Goal: Entertainment & Leisure: Browse casually

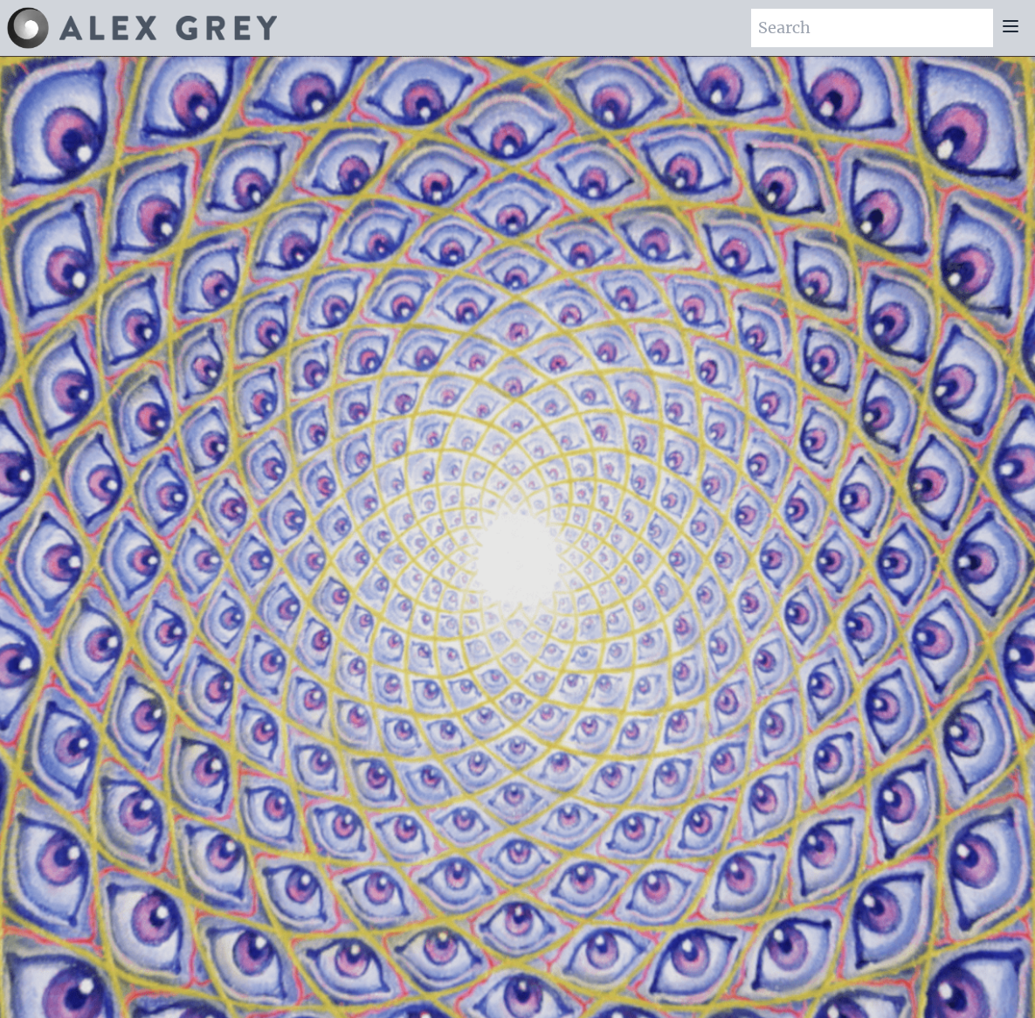
click at [1007, 34] on icon at bounding box center [1010, 26] width 21 height 21
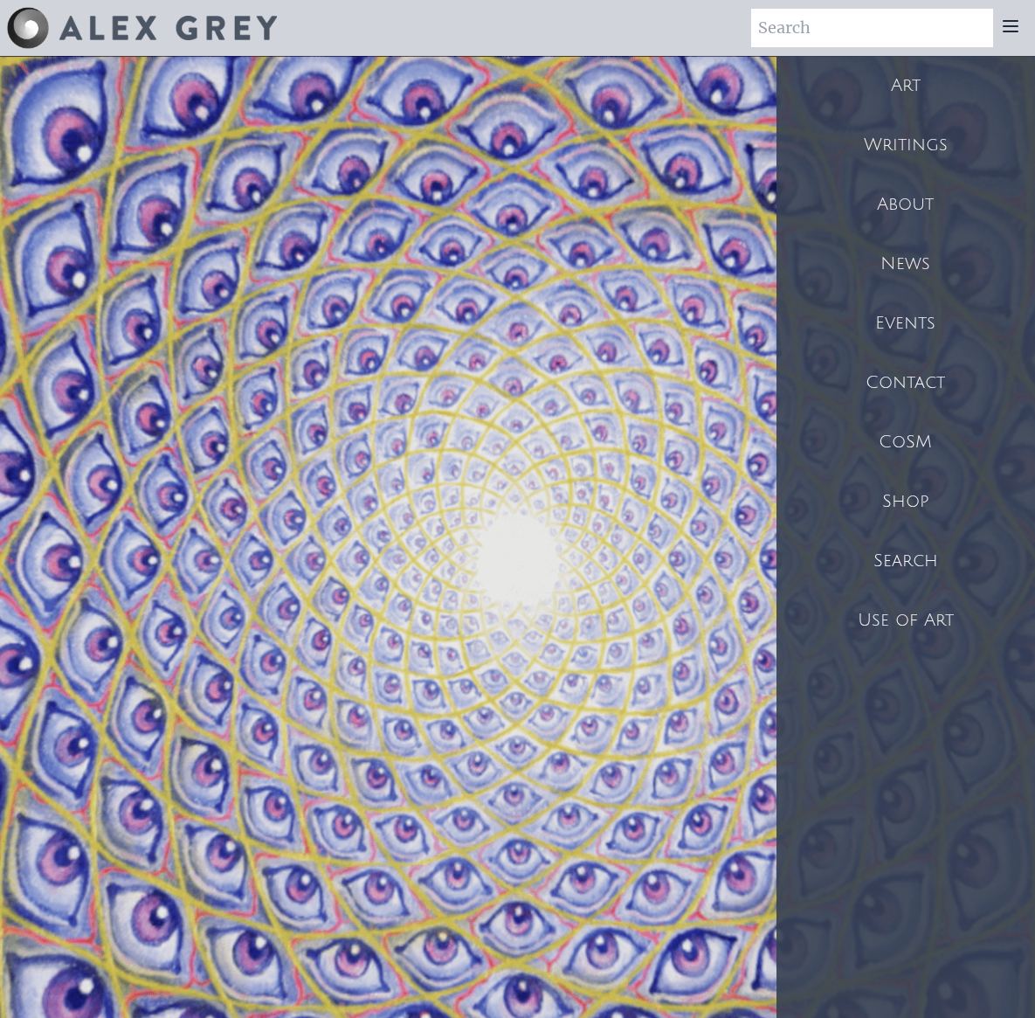
click at [925, 103] on div "Art" at bounding box center [906, 85] width 259 height 59
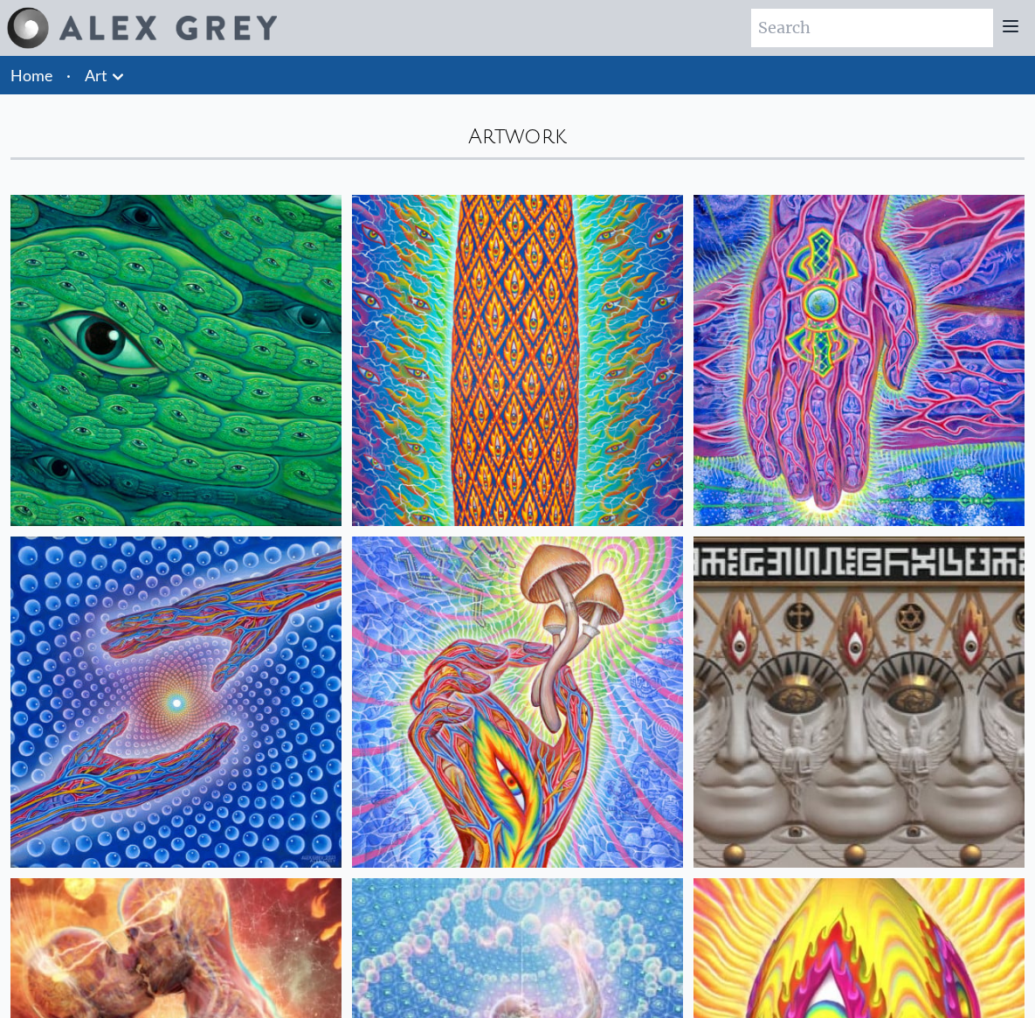
click at [95, 69] on link "Art" at bounding box center [96, 75] width 23 height 24
click at [123, 80] on icon at bounding box center [117, 76] width 21 height 21
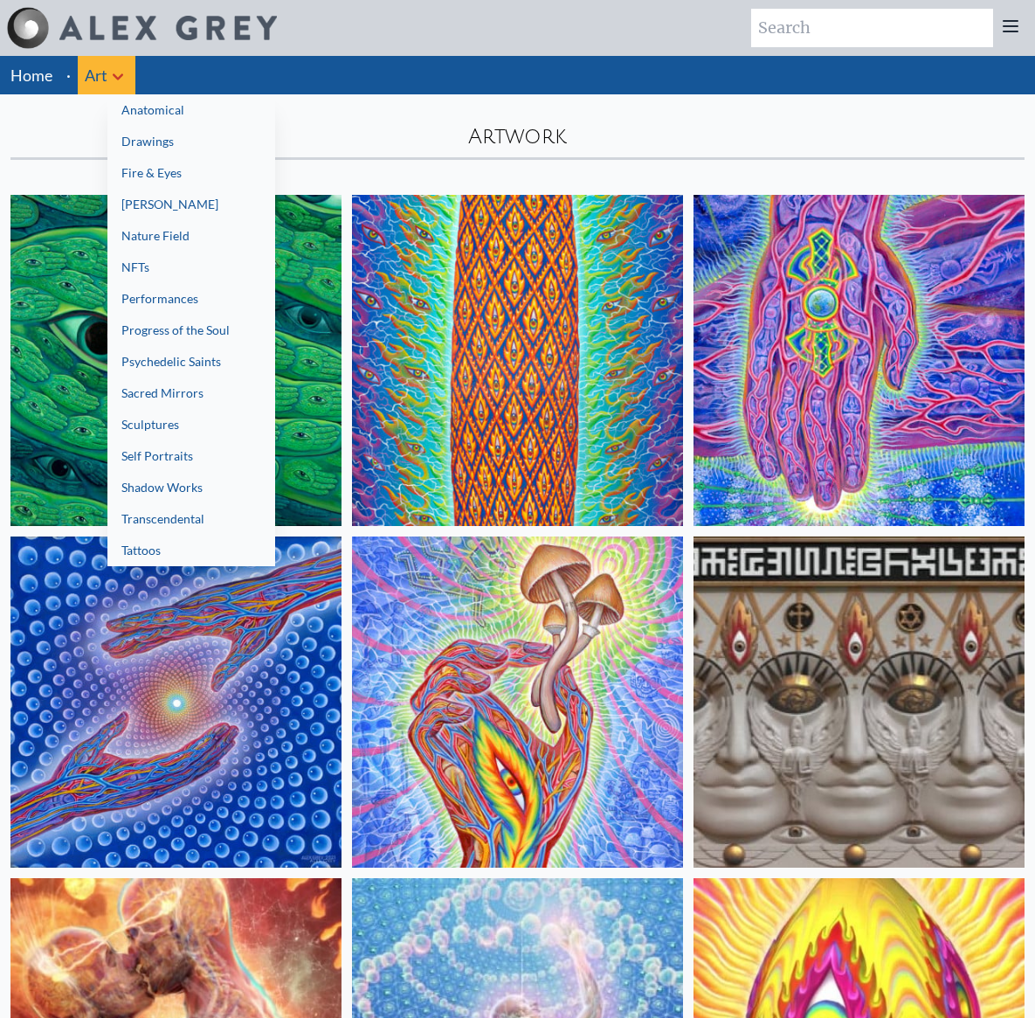
click at [162, 299] on link "Performances" at bounding box center [191, 298] width 168 height 31
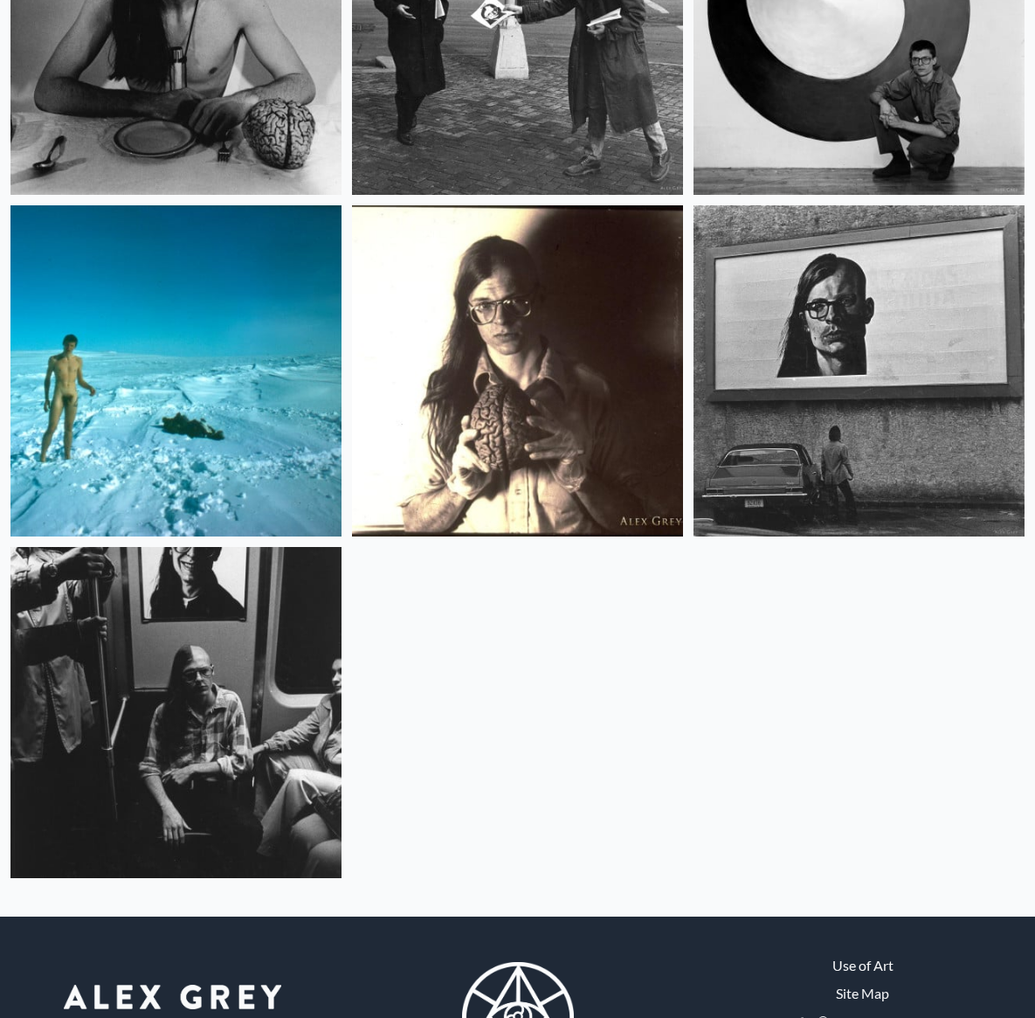
scroll to position [1799, 0]
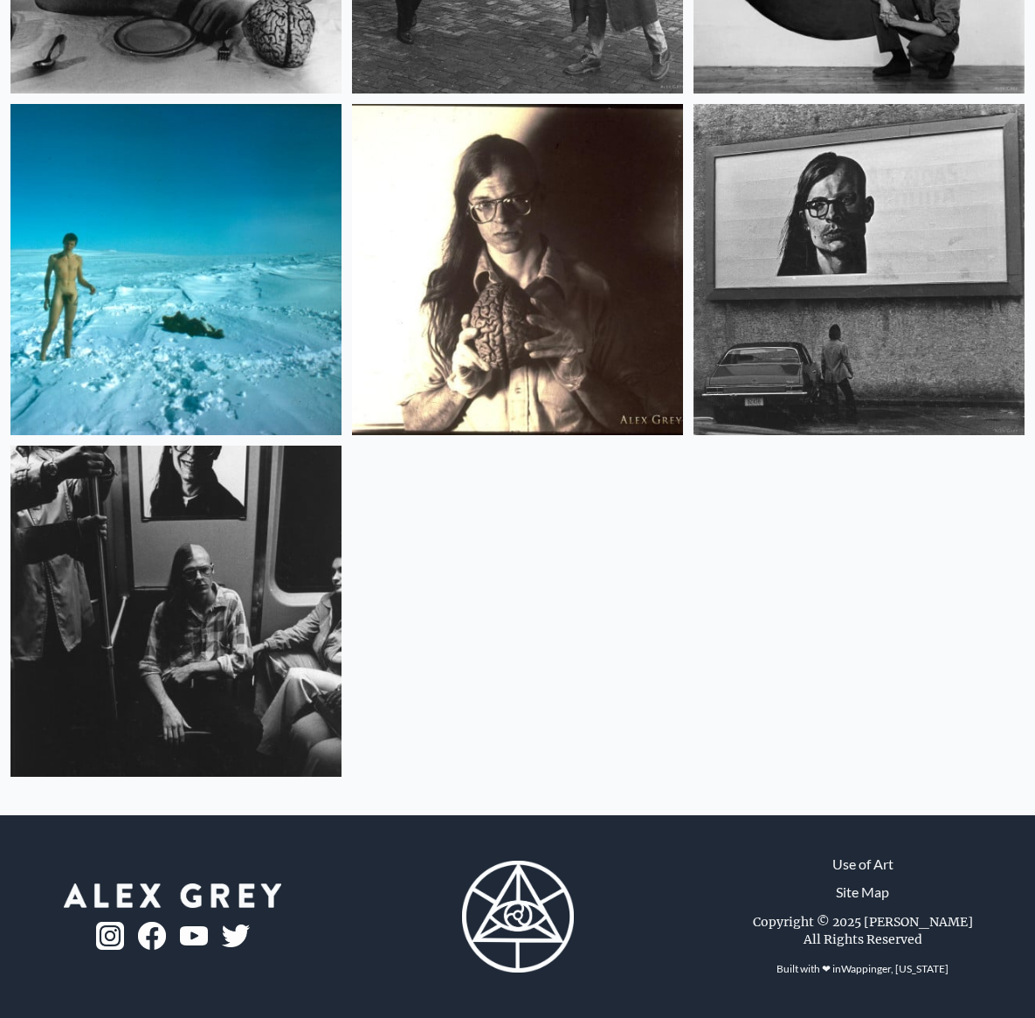
click at [278, 615] on img at bounding box center [175, 610] width 331 height 331
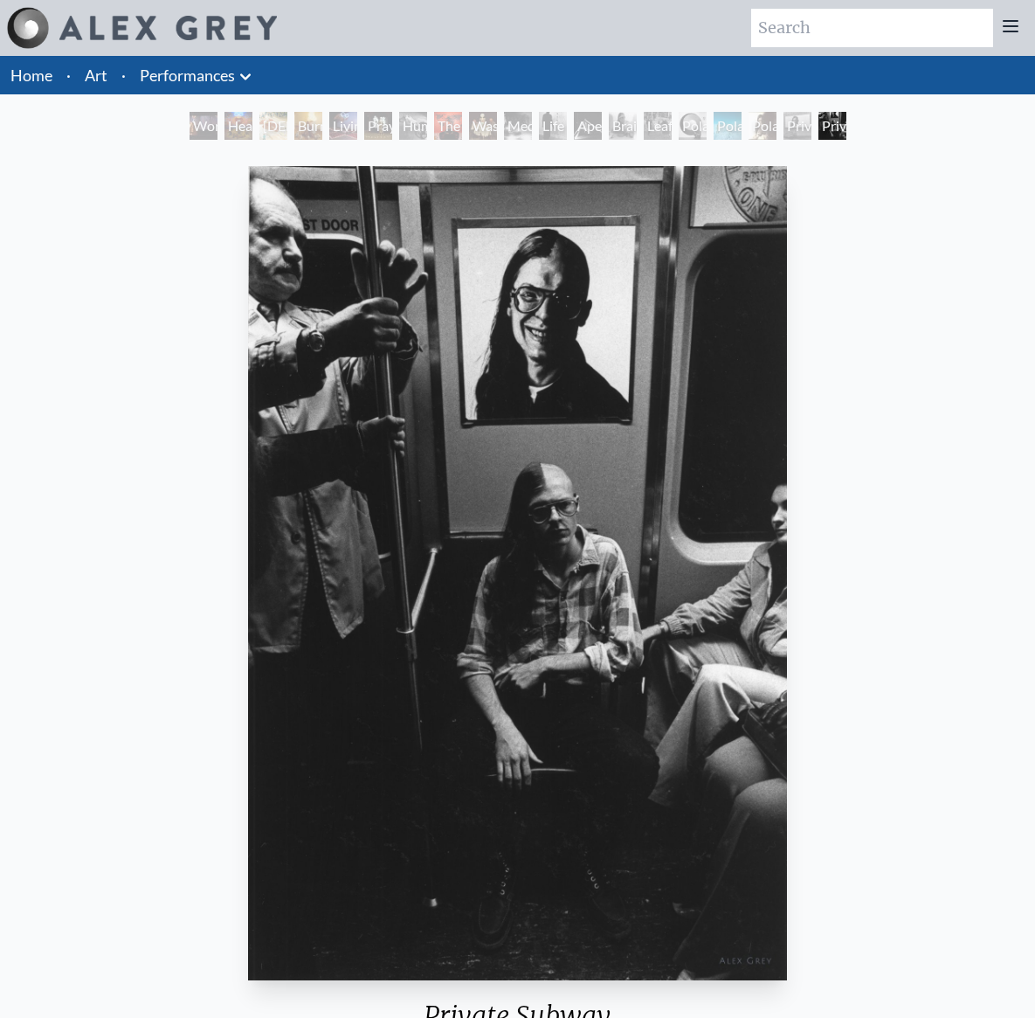
click at [0, 0] on body "Art Writings About ·" at bounding box center [517, 791] width 1035 height 1583
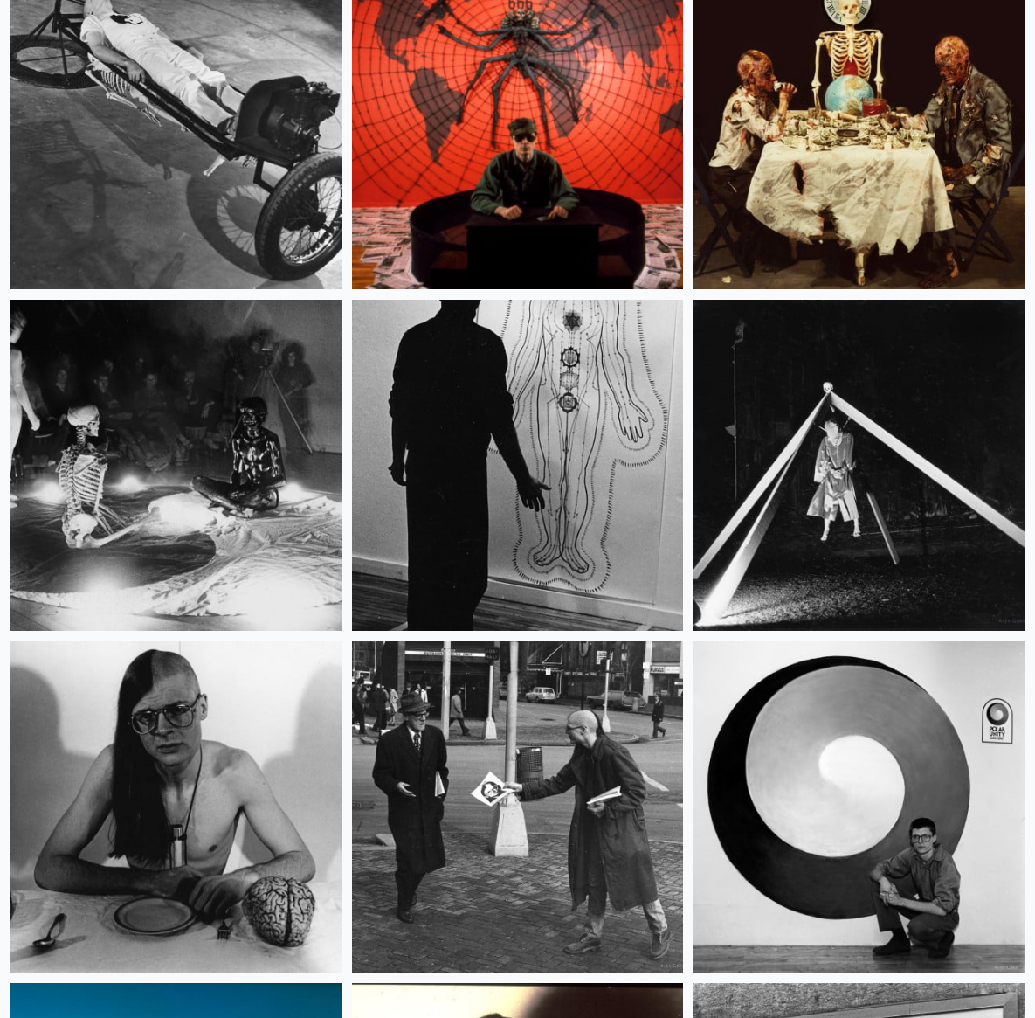
scroll to position [909, 0]
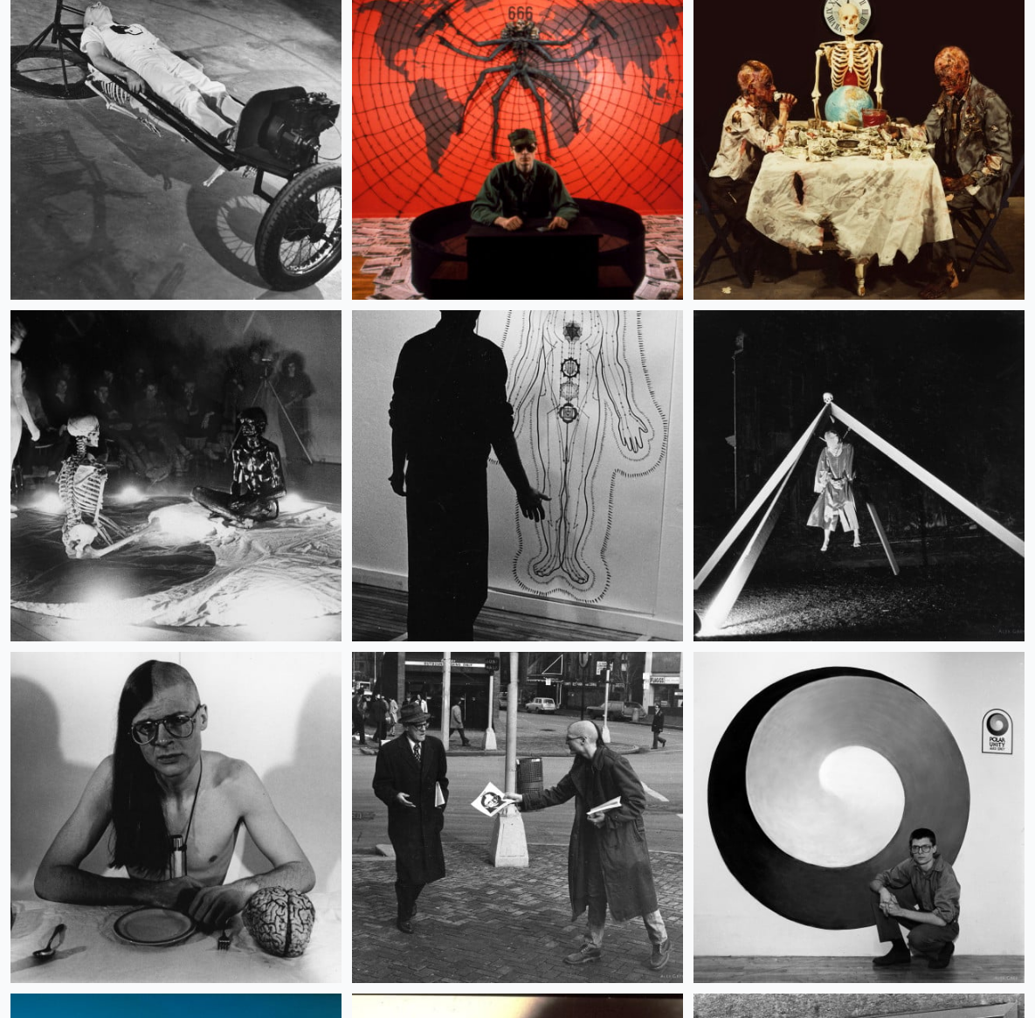
click at [917, 115] on img at bounding box center [859, 134] width 331 height 331
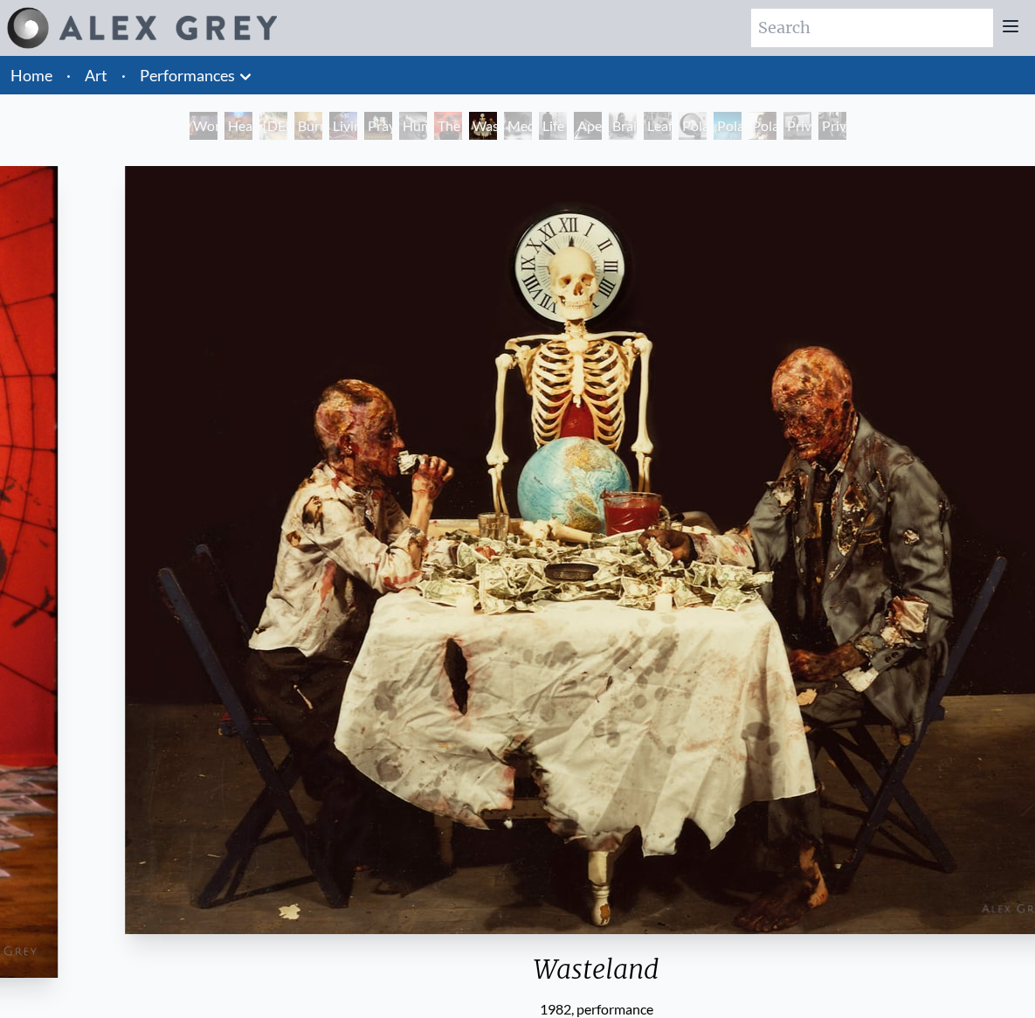
click at [0, 0] on body "Art Writings About ·" at bounding box center [517, 922] width 1035 height 1844
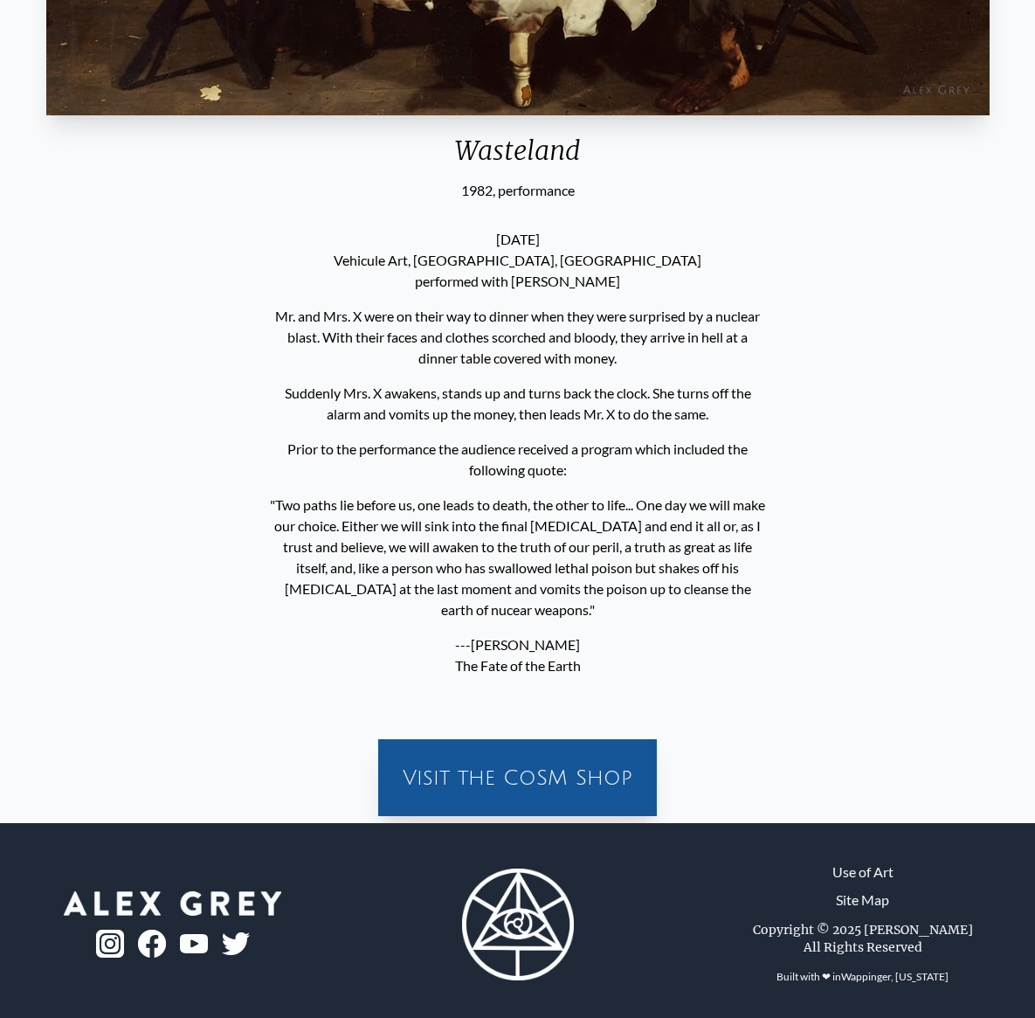
scroll to position [826, 0]
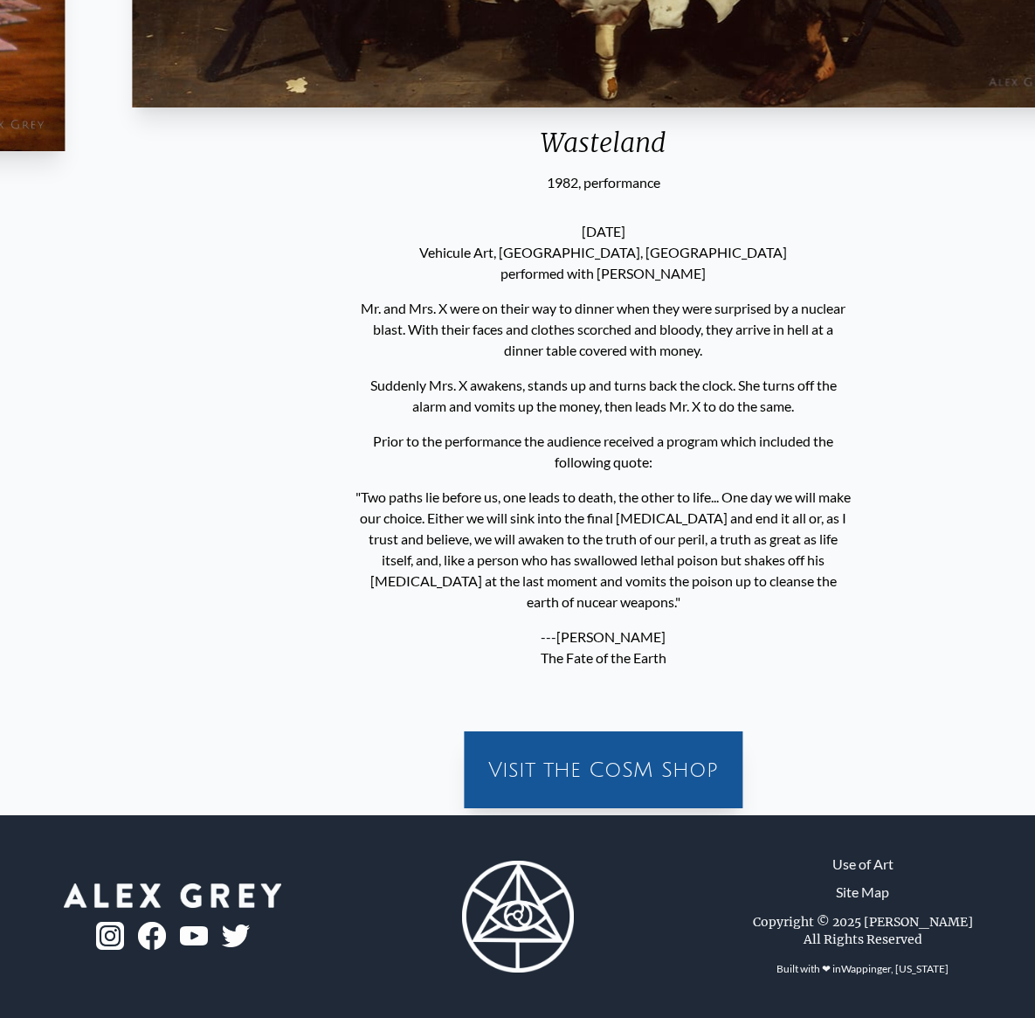
click at [301, 316] on div "Wasteland 1982, performance [DATE] Vehicule Art, [GEOGRAPHIC_DATA], [GEOGRAPHIC…" at bounding box center [603, 77] width 1007 height 1489
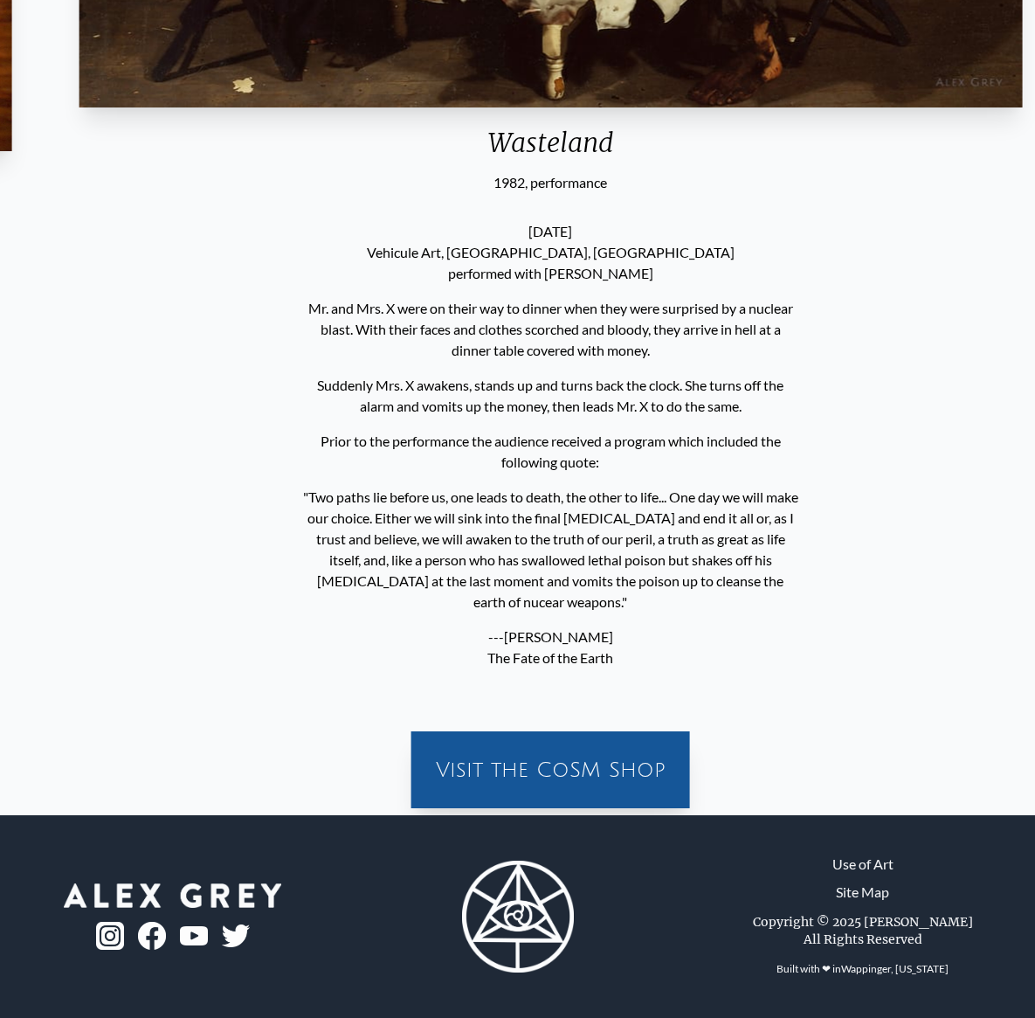
click at [303, 318] on p "Mr. and Mrs. X were on their way to dinner when they were surprised by a nuclea…" at bounding box center [550, 329] width 497 height 77
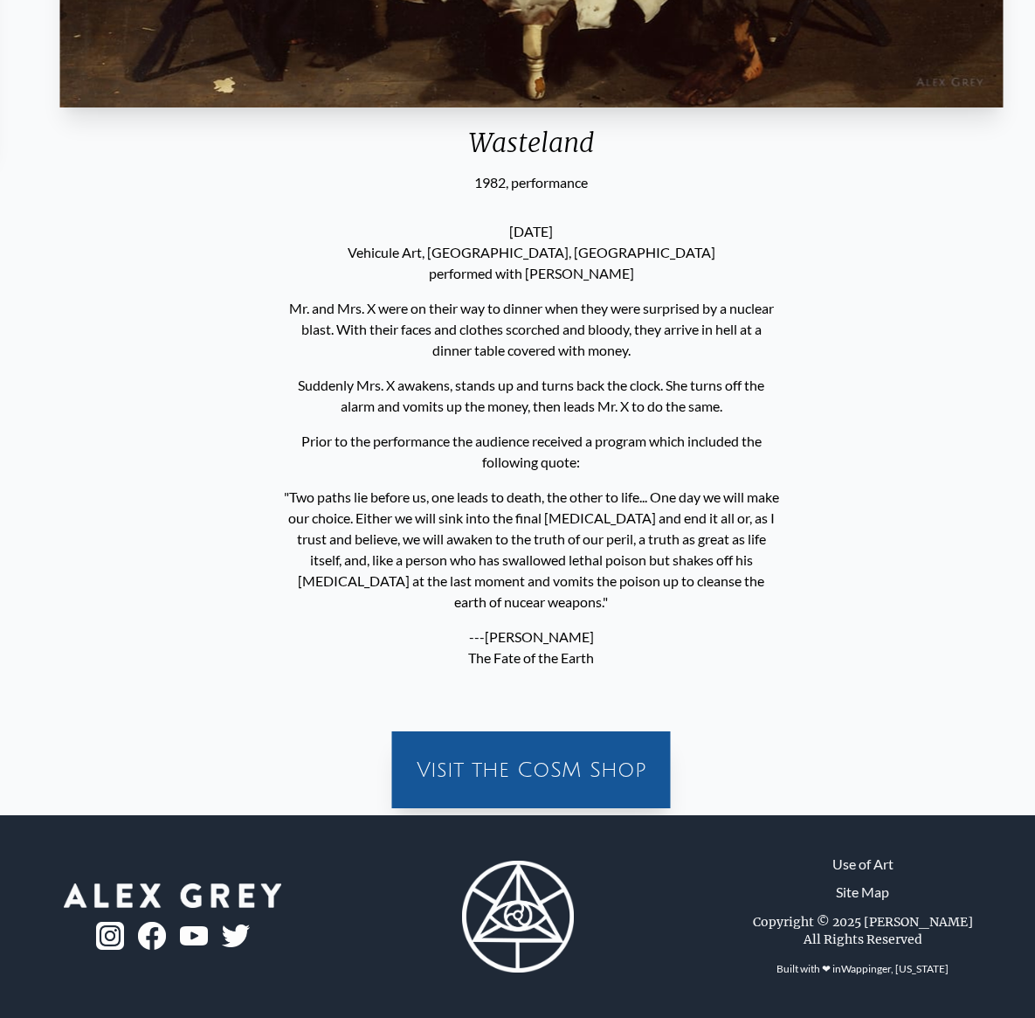
click at [284, 314] on p "Mr. and Mrs. X were on their way to dinner when they were surprised by a nuclea…" at bounding box center [531, 329] width 497 height 77
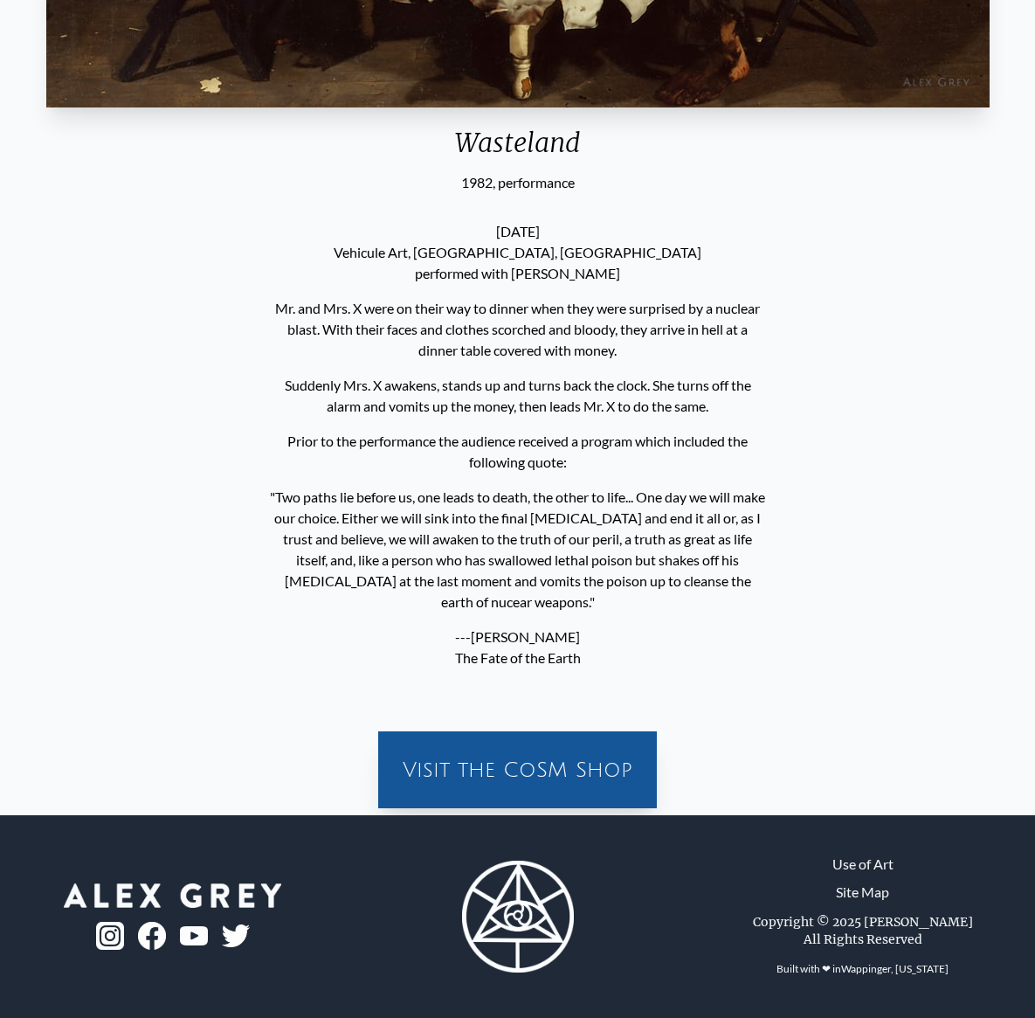
click at [273, 307] on p "Mr. and Mrs. X were on their way to dinner when they were surprised by a nuclea…" at bounding box center [517, 329] width 497 height 77
click at [281, 308] on p "Mr. and Mrs. X were on their way to dinner when they were surprised by a nuclea…" at bounding box center [517, 329] width 497 height 77
click at [560, 452] on p "Prior to the performance the audience received a program which included the fol…" at bounding box center [517, 452] width 497 height 56
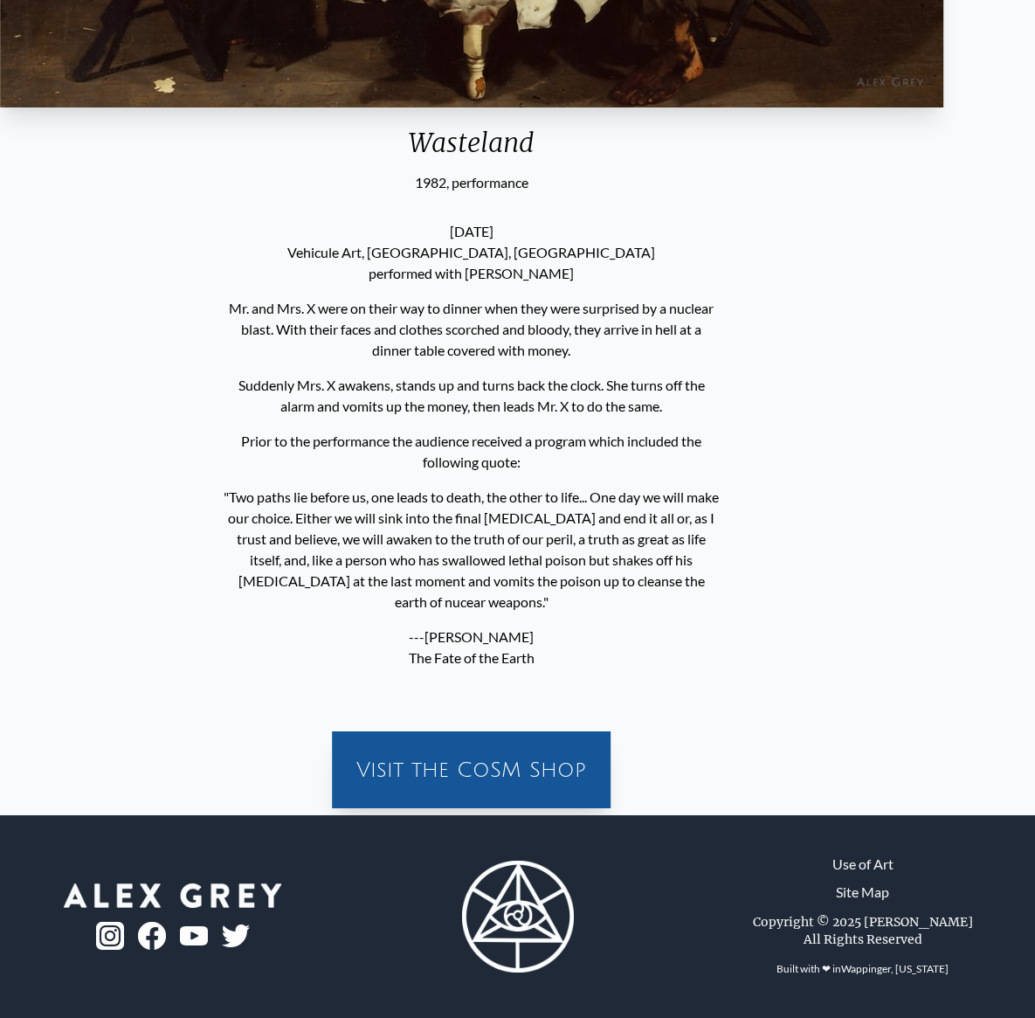
click at [503, 448] on p "Prior to the performance the audience received a program which included the fol…" at bounding box center [471, 452] width 497 height 56
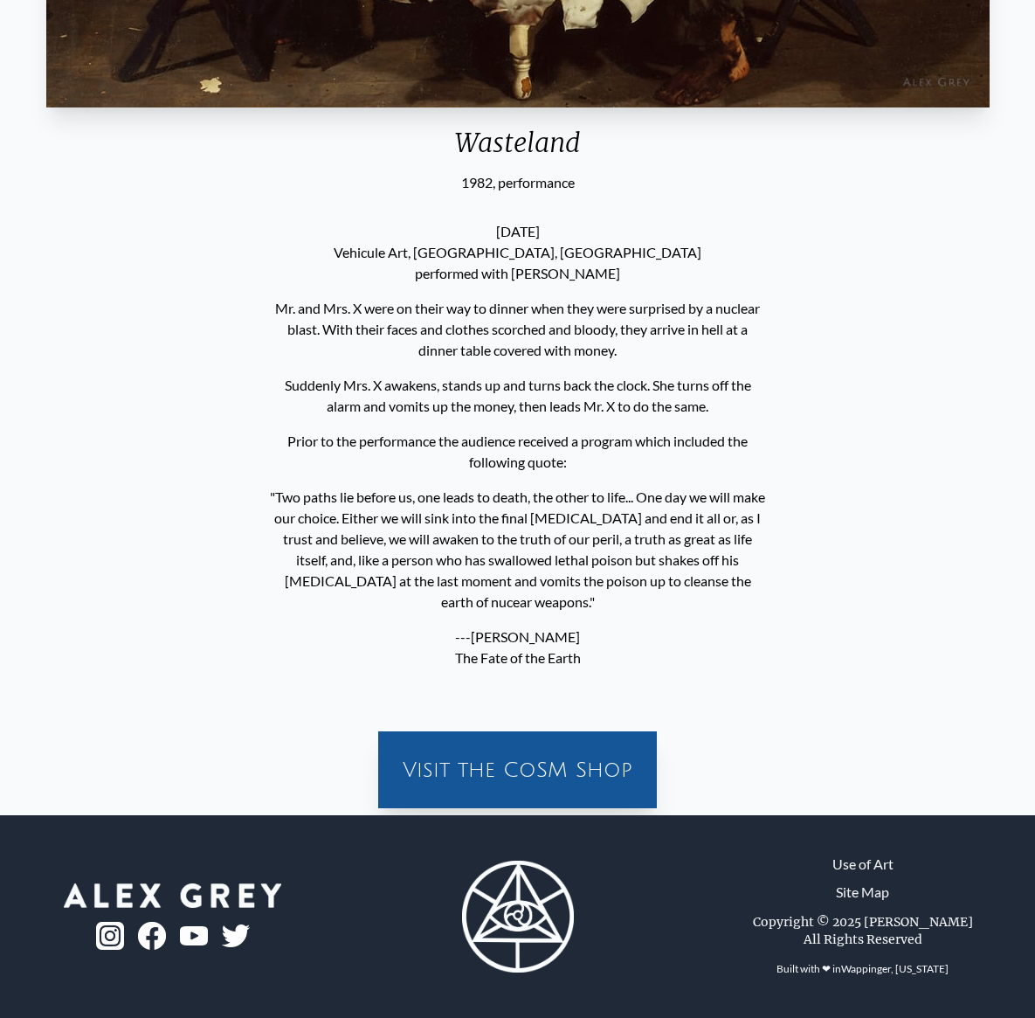
click at [682, 406] on p "Suddenly Mrs. X awakens, stands up and turns back the clock. She turns off the …" at bounding box center [517, 396] width 497 height 56
click at [688, 409] on p "Suddenly Mrs. X awakens, stands up and turns back the clock. She turns off the …" at bounding box center [517, 396] width 497 height 56
click at [686, 405] on p "Suddenly Mrs. X awakens, stands up and turns back the clock. She turns off the …" at bounding box center [517, 396] width 497 height 56
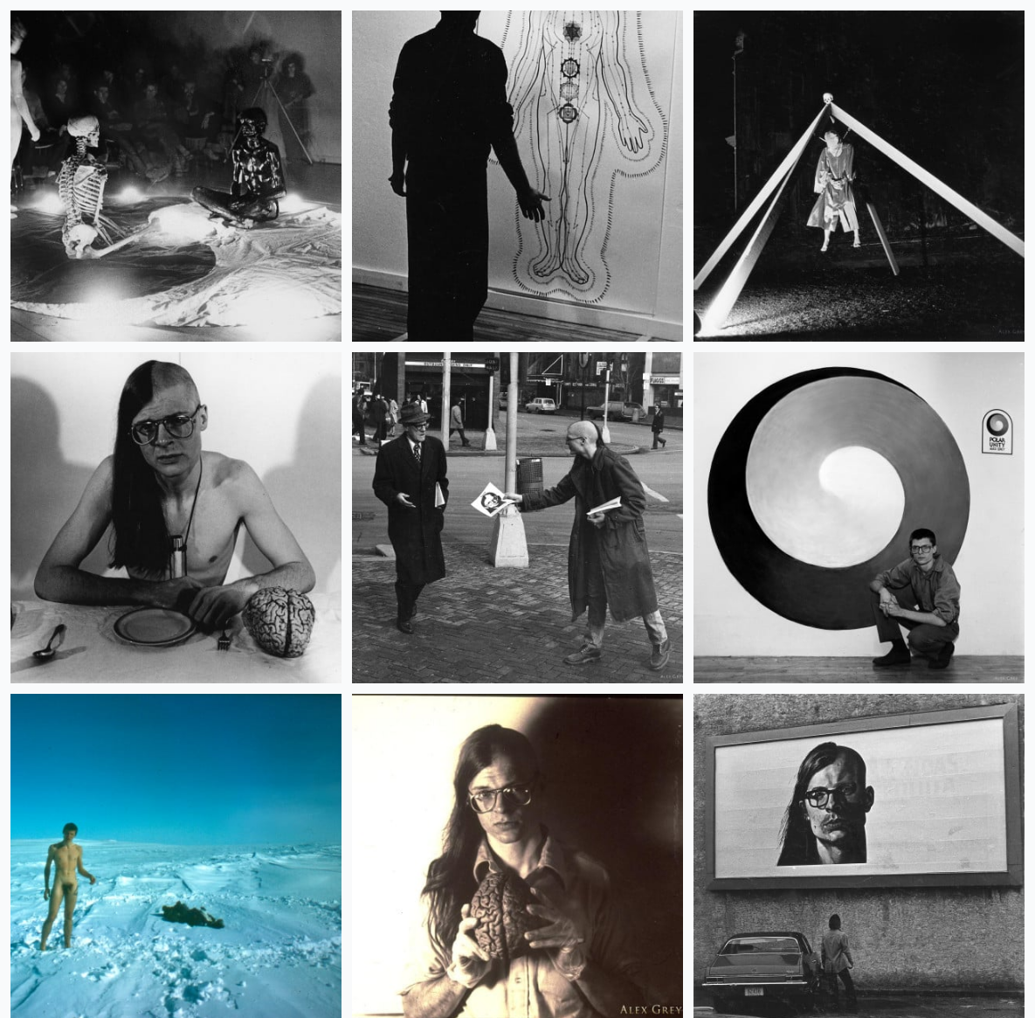
scroll to position [1193, 0]
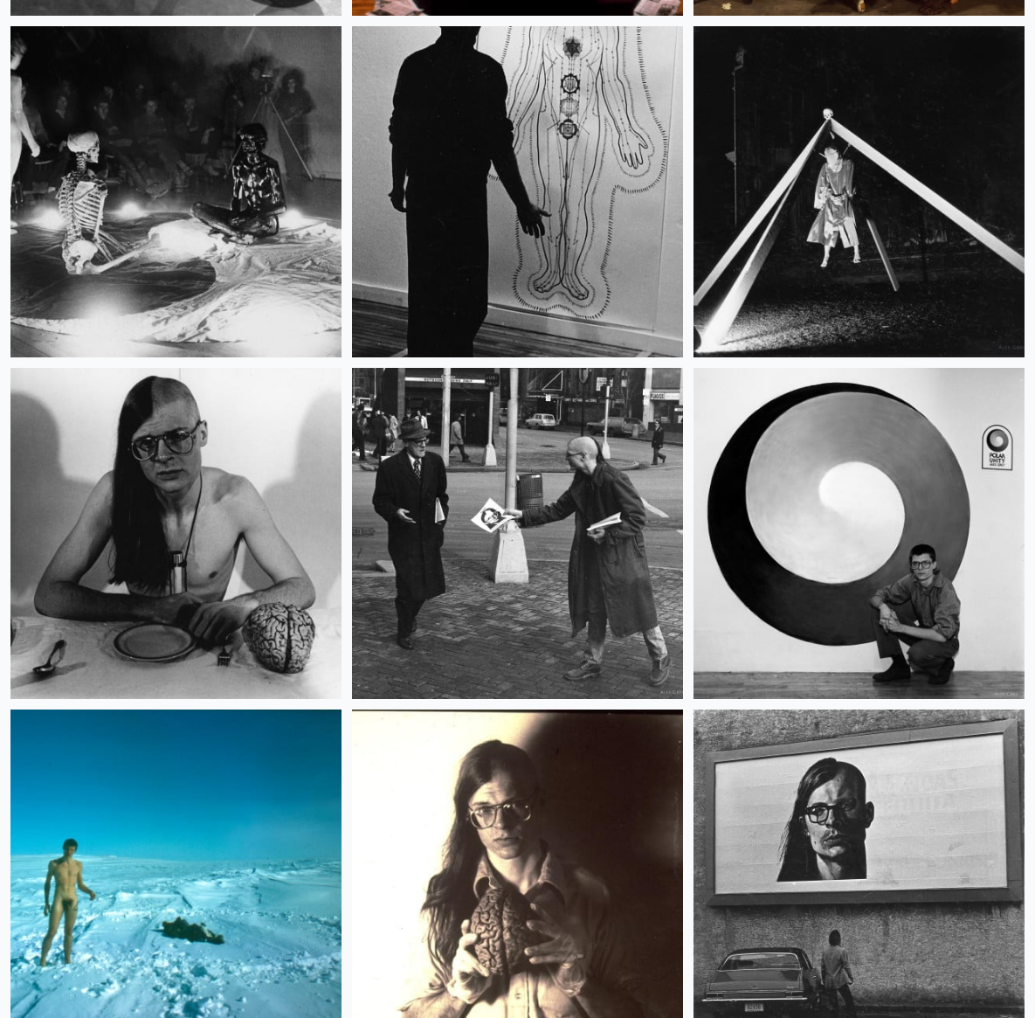
click at [502, 487] on img at bounding box center [517, 533] width 331 height 331
click at [818, 829] on img at bounding box center [859, 874] width 331 height 331
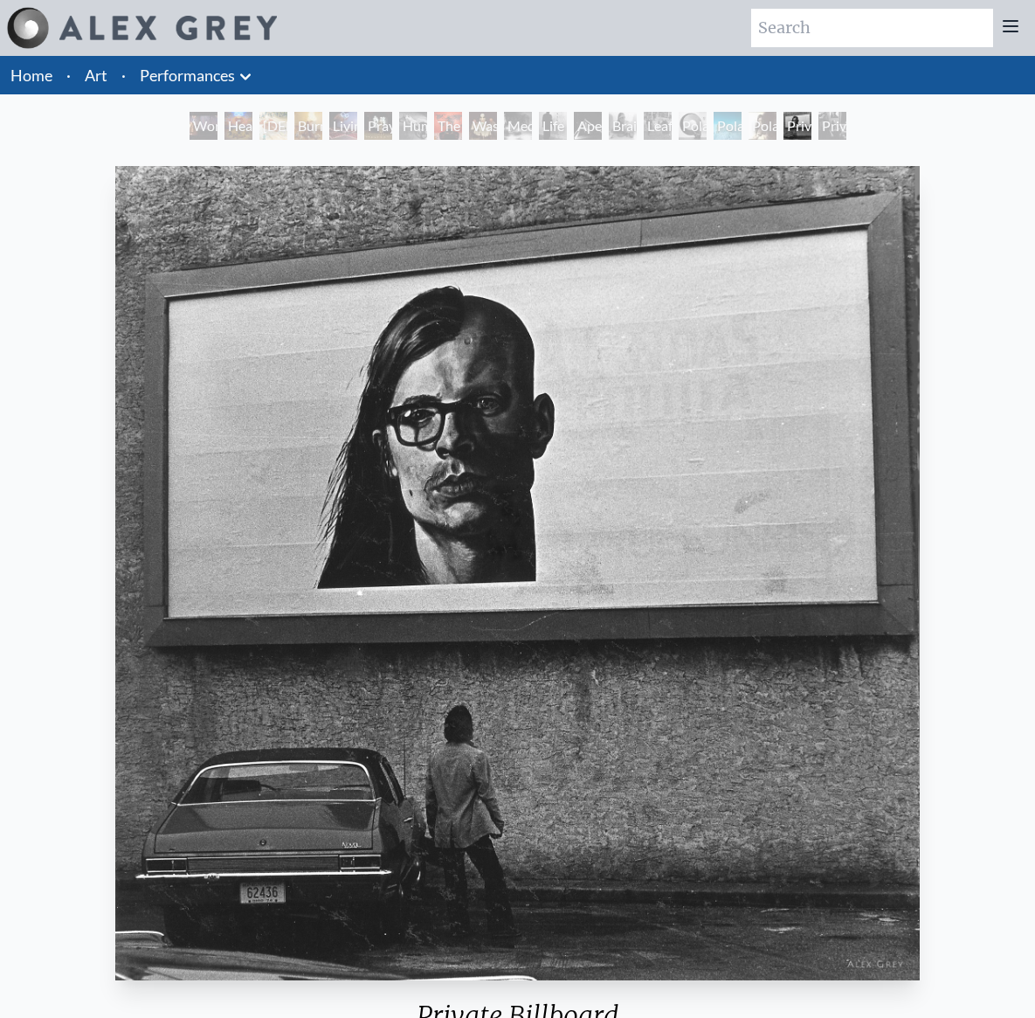
click at [0, 0] on body "Art Writings About ·" at bounding box center [517, 770] width 1035 height 1541
click at [557, 132] on div "Life Energy" at bounding box center [553, 126] width 28 height 28
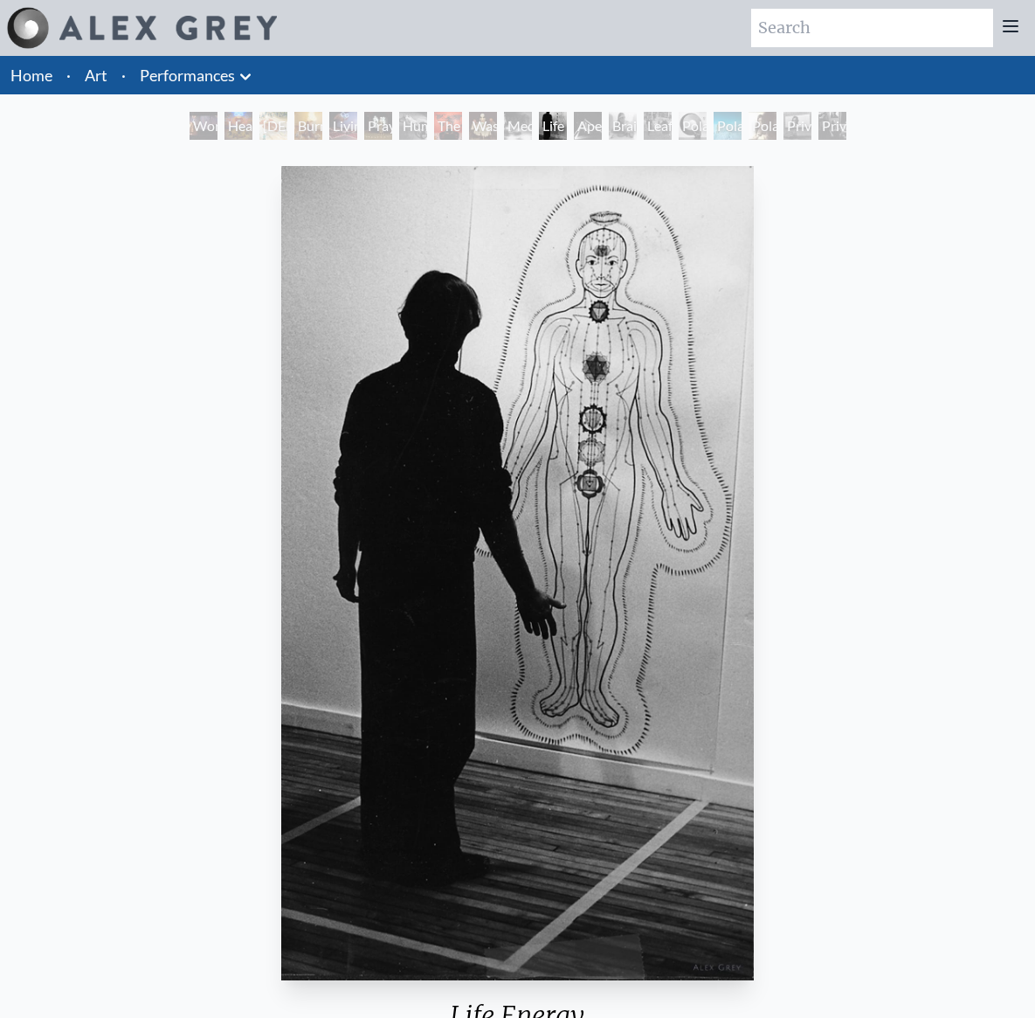
click at [628, 128] on div "Brain Sack" at bounding box center [623, 126] width 28 height 28
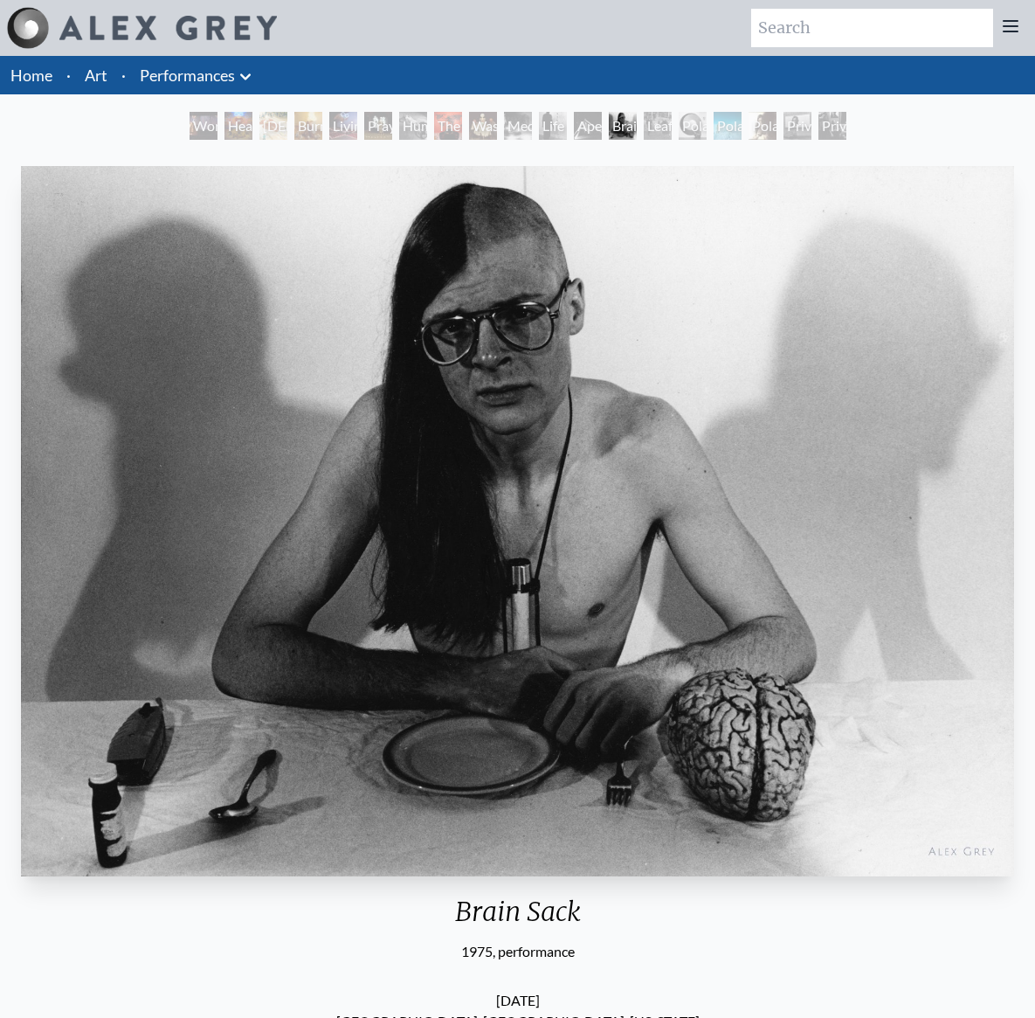
click at [574, 130] on div "Apex" at bounding box center [588, 126] width 28 height 28
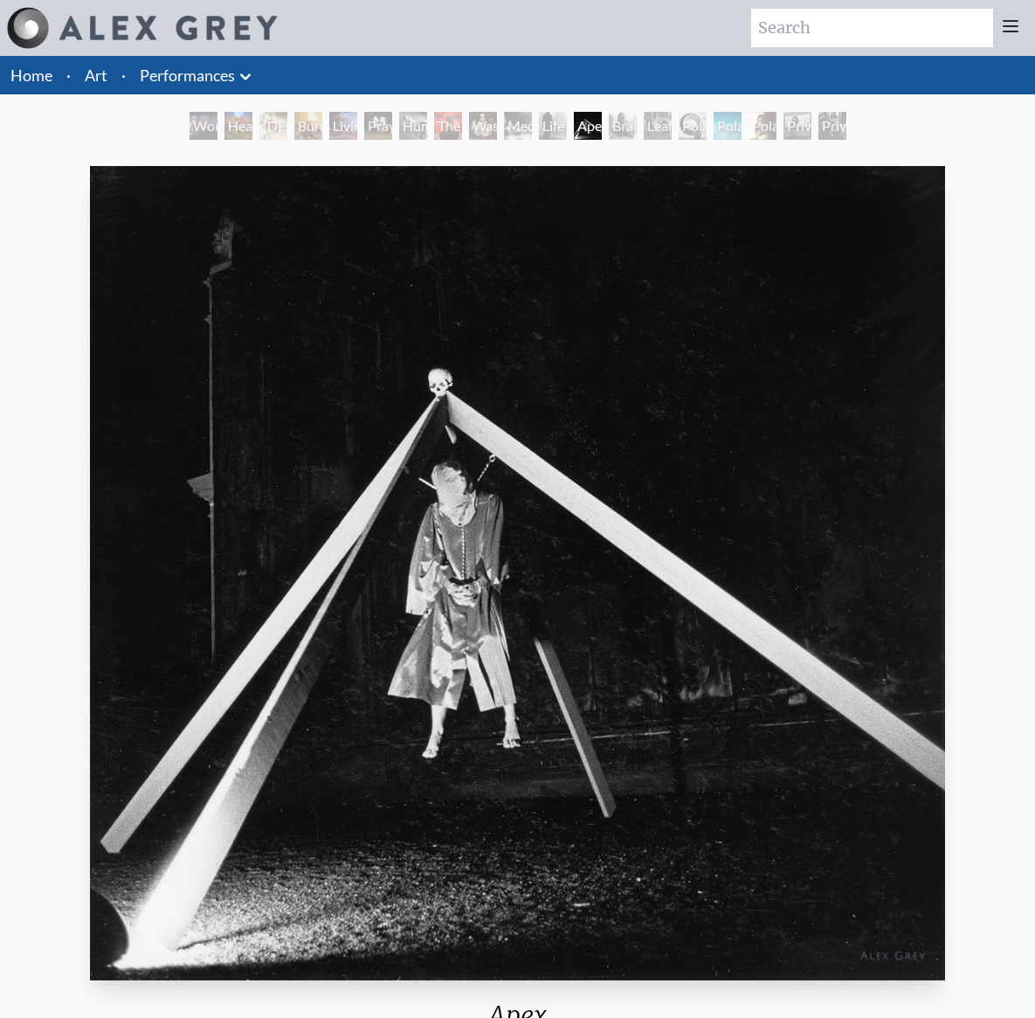
click at [609, 127] on div "Brain Sack" at bounding box center [623, 126] width 28 height 28
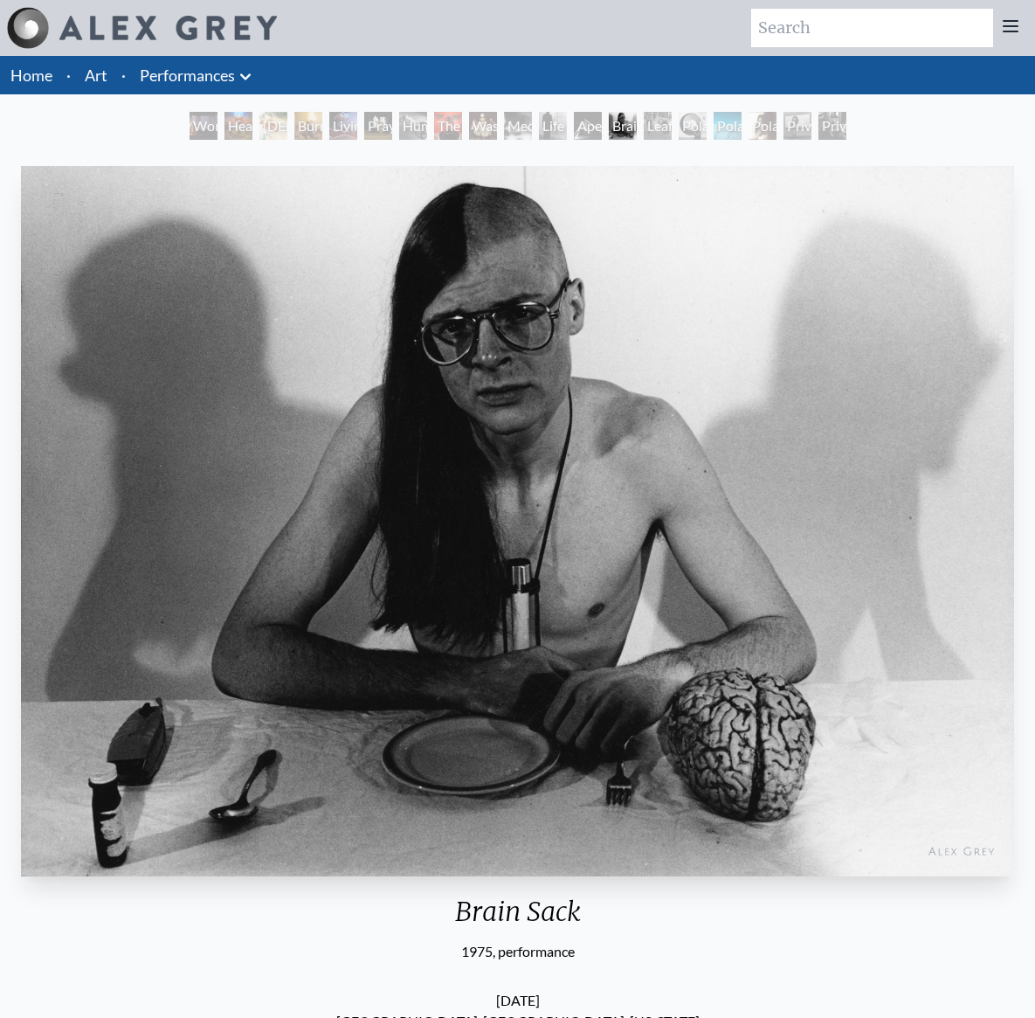
drag, startPoint x: 473, startPoint y: 128, endPoint x: 461, endPoint y: 126, distance: 12.4
click at [504, 128] on div "Meditations on Mortality" at bounding box center [518, 126] width 28 height 28
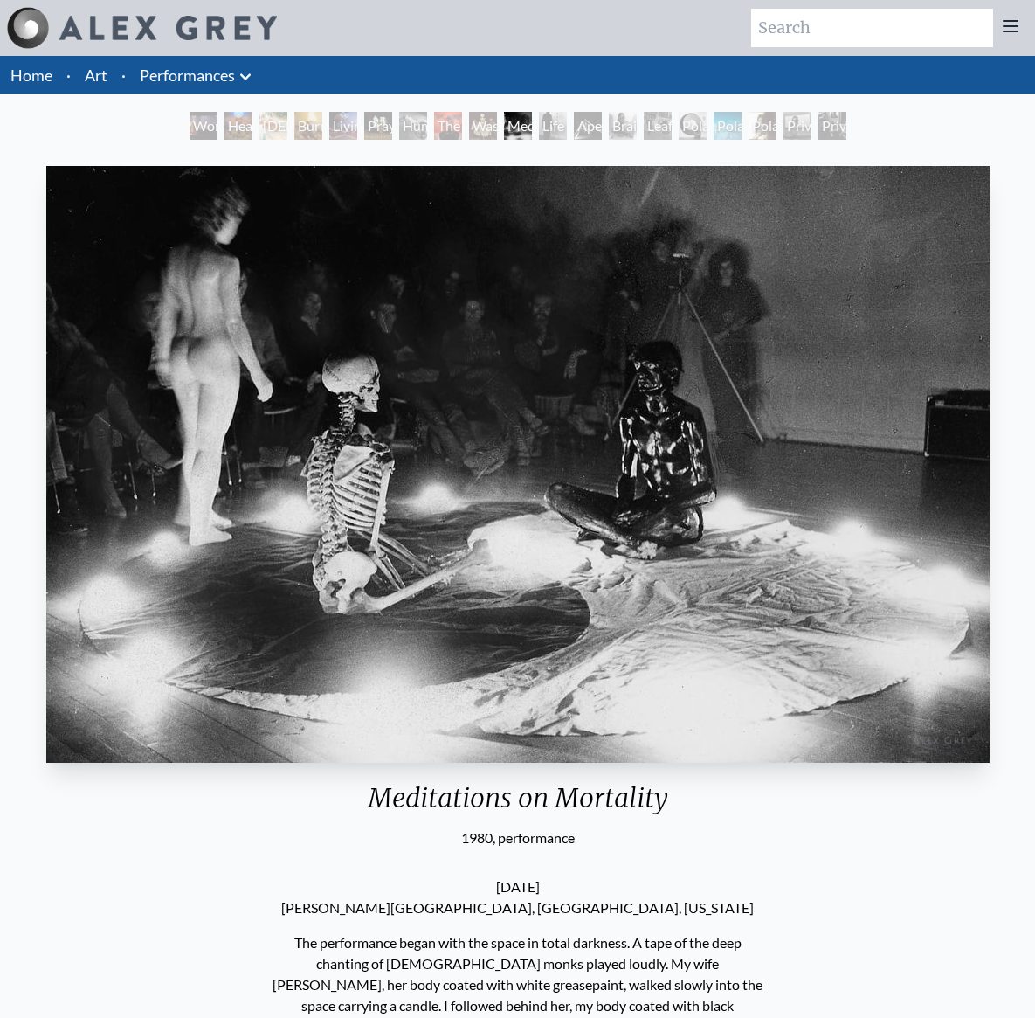
click at [399, 120] on div "Human Race" at bounding box center [413, 126] width 28 height 28
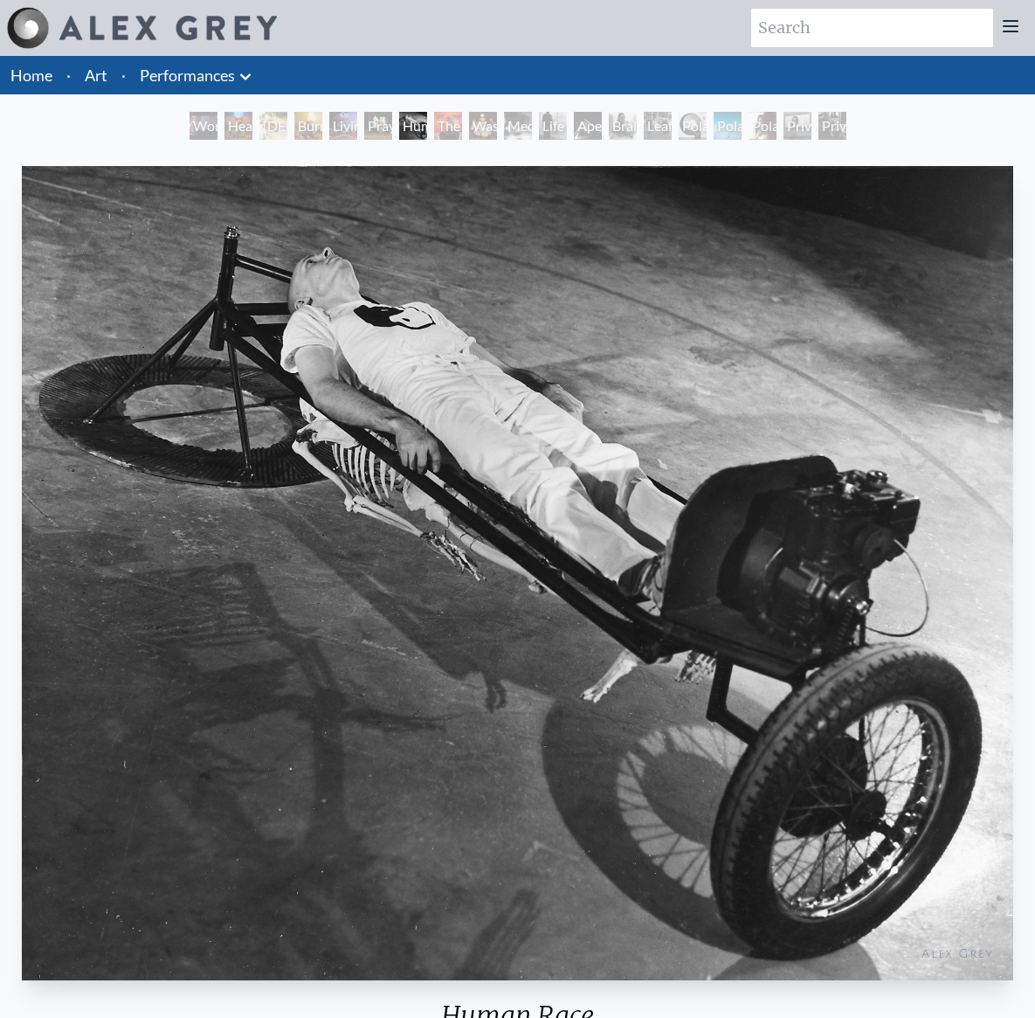
click at [364, 137] on div "Prayer Wheel" at bounding box center [378, 126] width 28 height 28
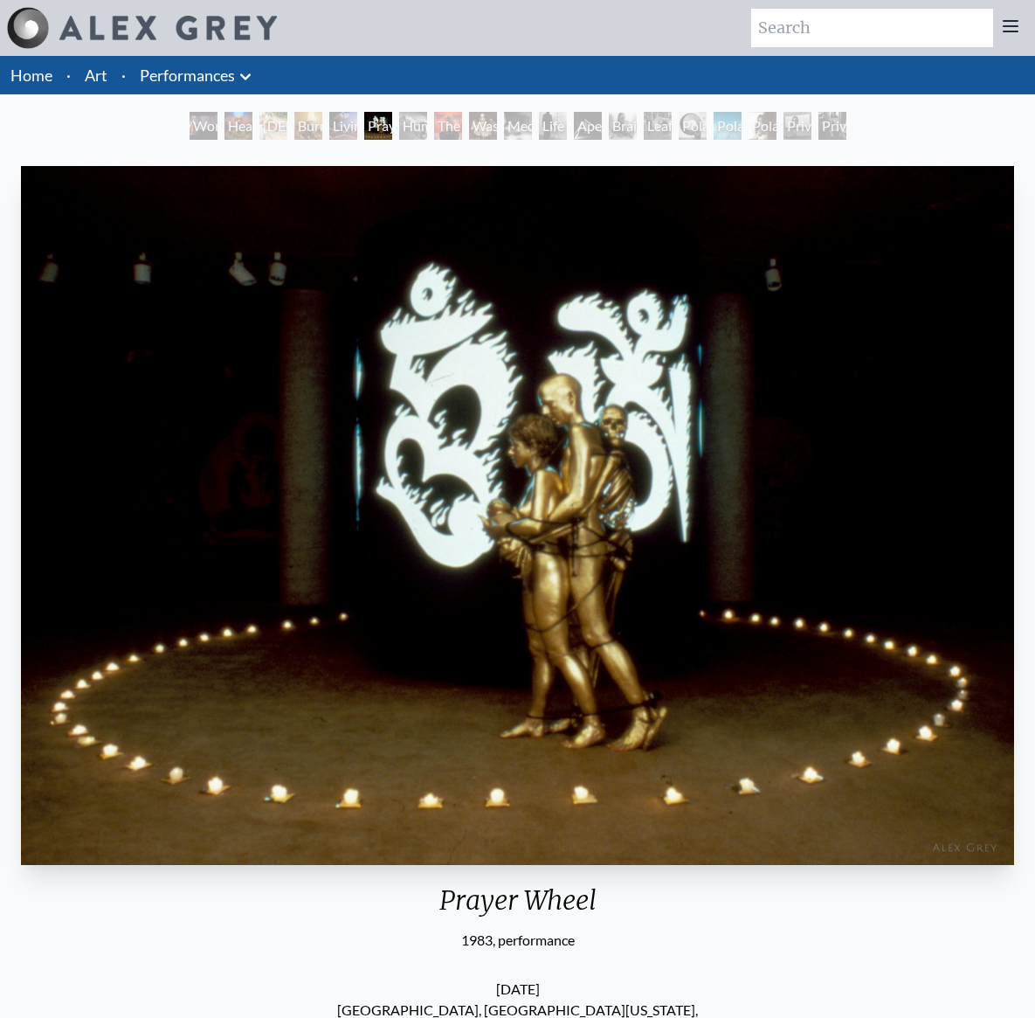
click at [434, 133] on div "The Beast" at bounding box center [448, 126] width 28 height 28
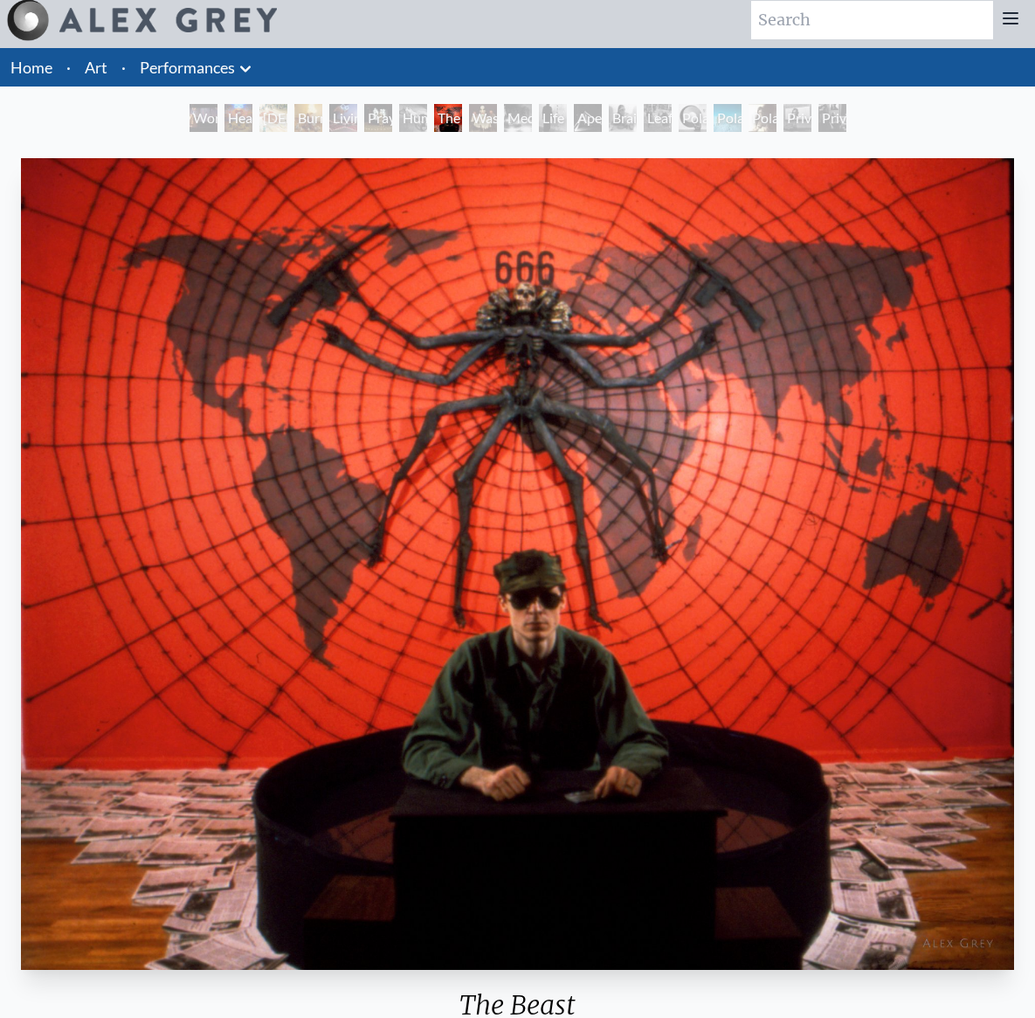
scroll to position [2, 0]
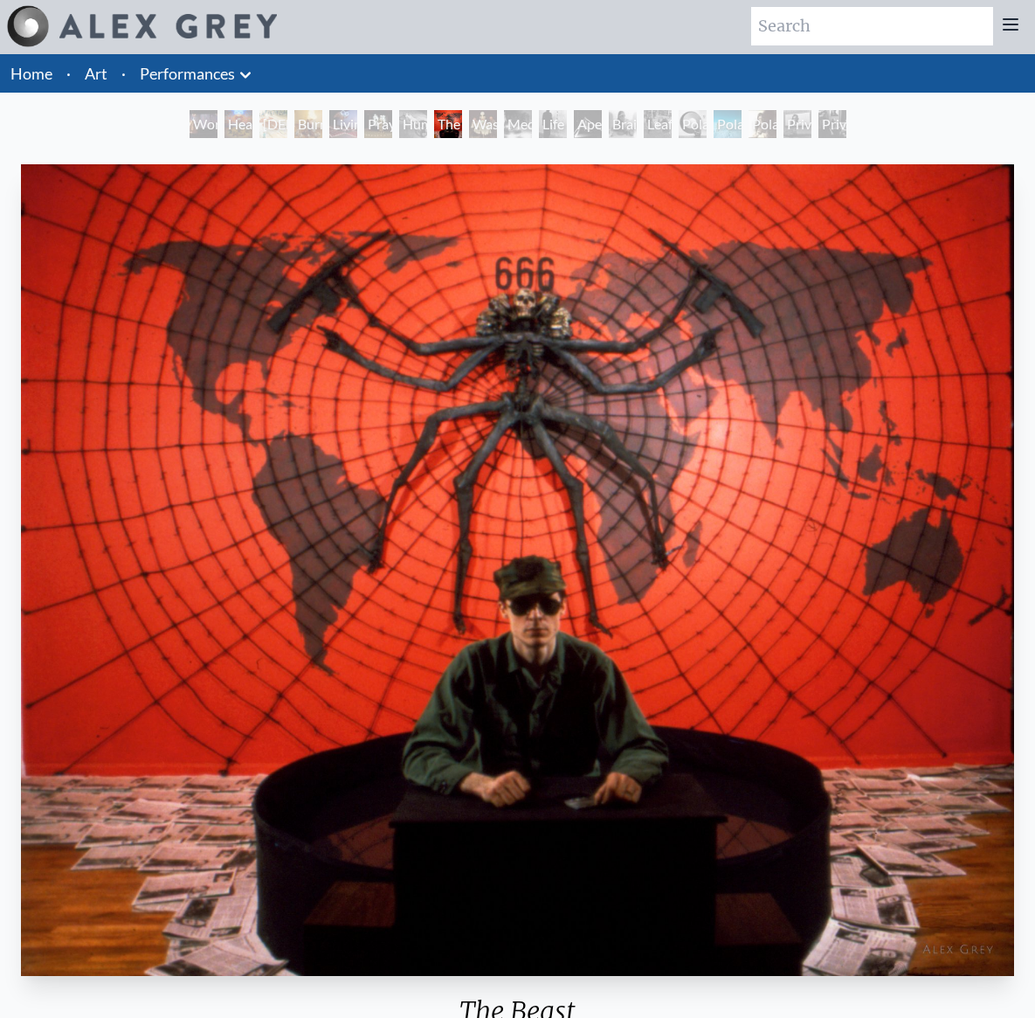
click at [802, 299] on img "8 / 19" at bounding box center [517, 570] width 993 height 812
click at [0, 0] on body "Art Writings About ·" at bounding box center [517, 893] width 1035 height 1790
